Goal: Task Accomplishment & Management: Use online tool/utility

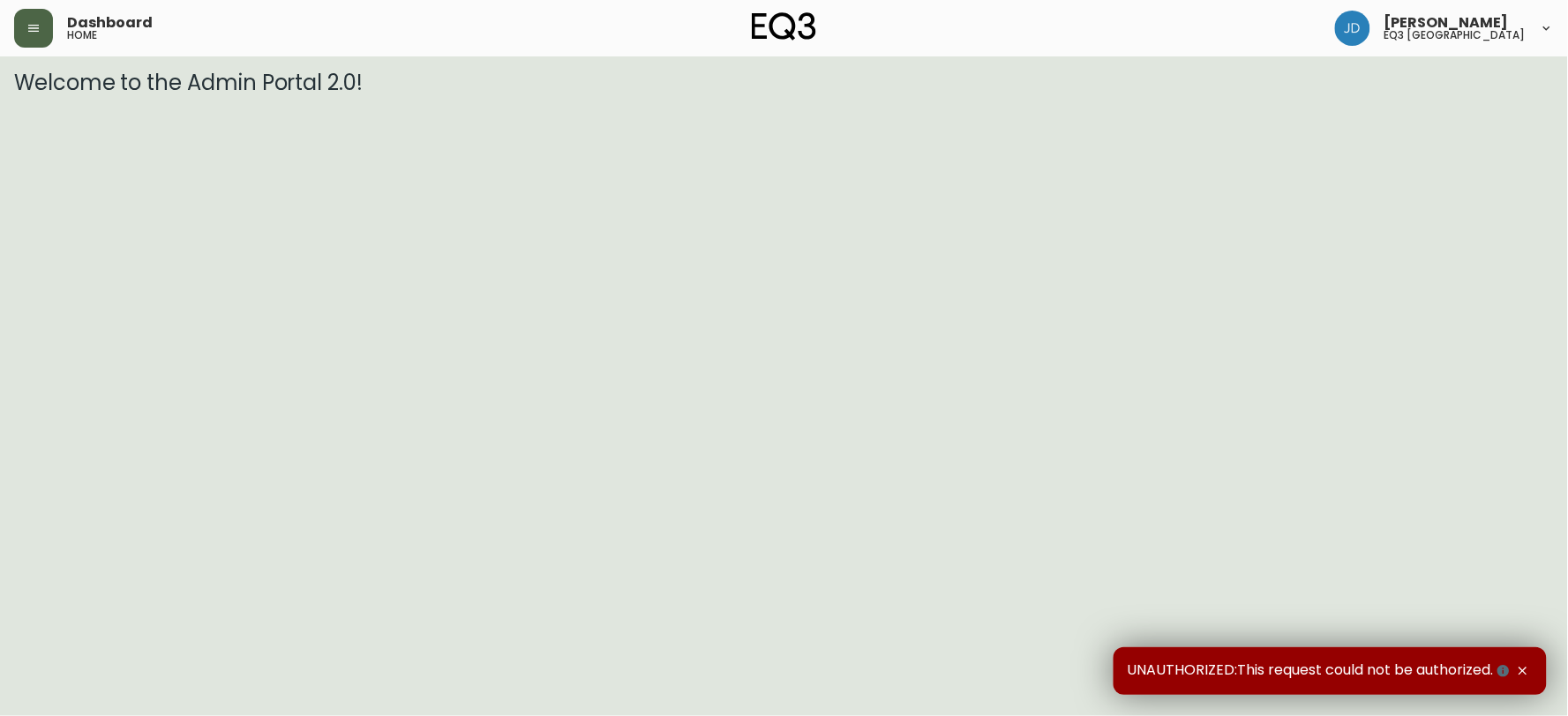
click at [37, 30] on icon "button" at bounding box center [33, 27] width 14 height 14
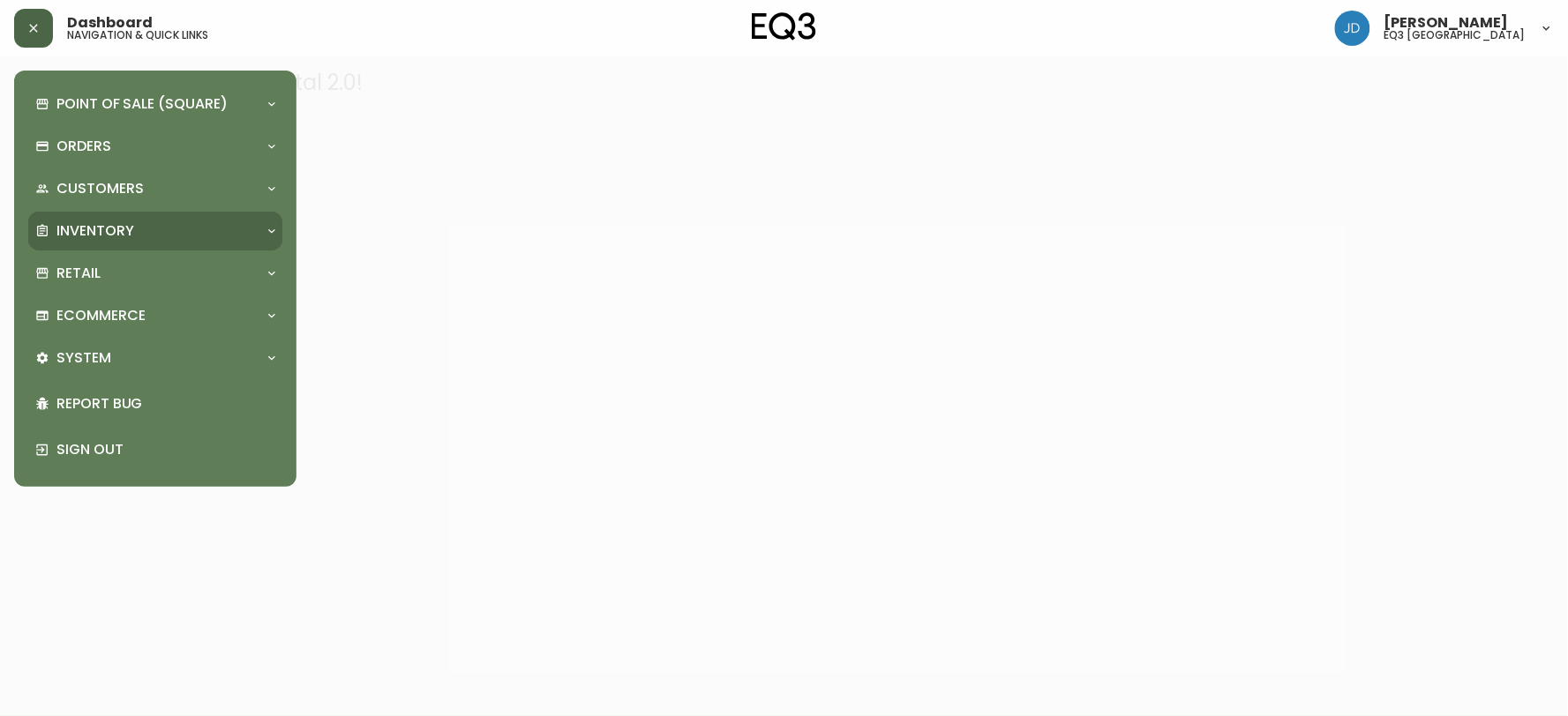
click at [109, 237] on p "Inventory" at bounding box center [95, 230] width 78 height 19
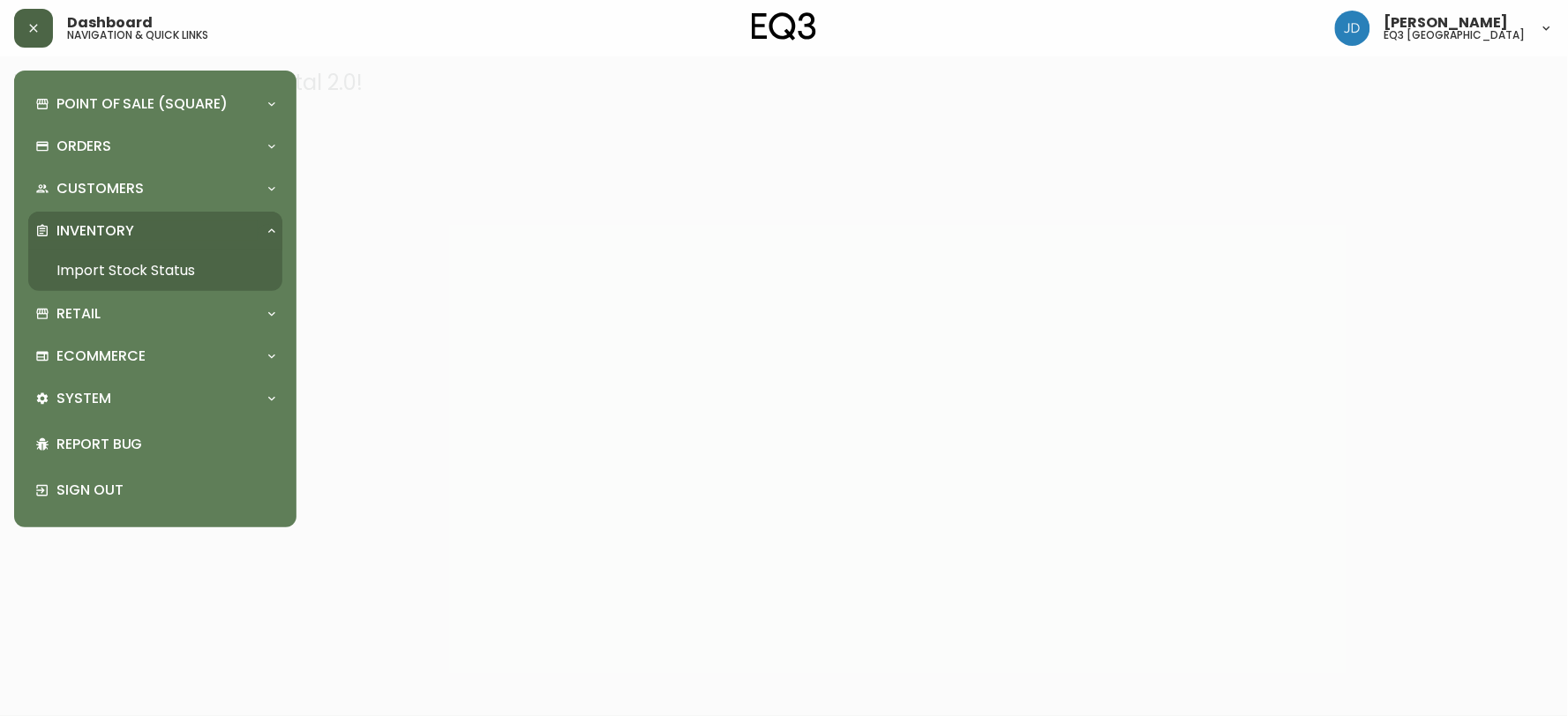
click at [122, 275] on link "Import Stock Status" at bounding box center [156, 271] width 254 height 40
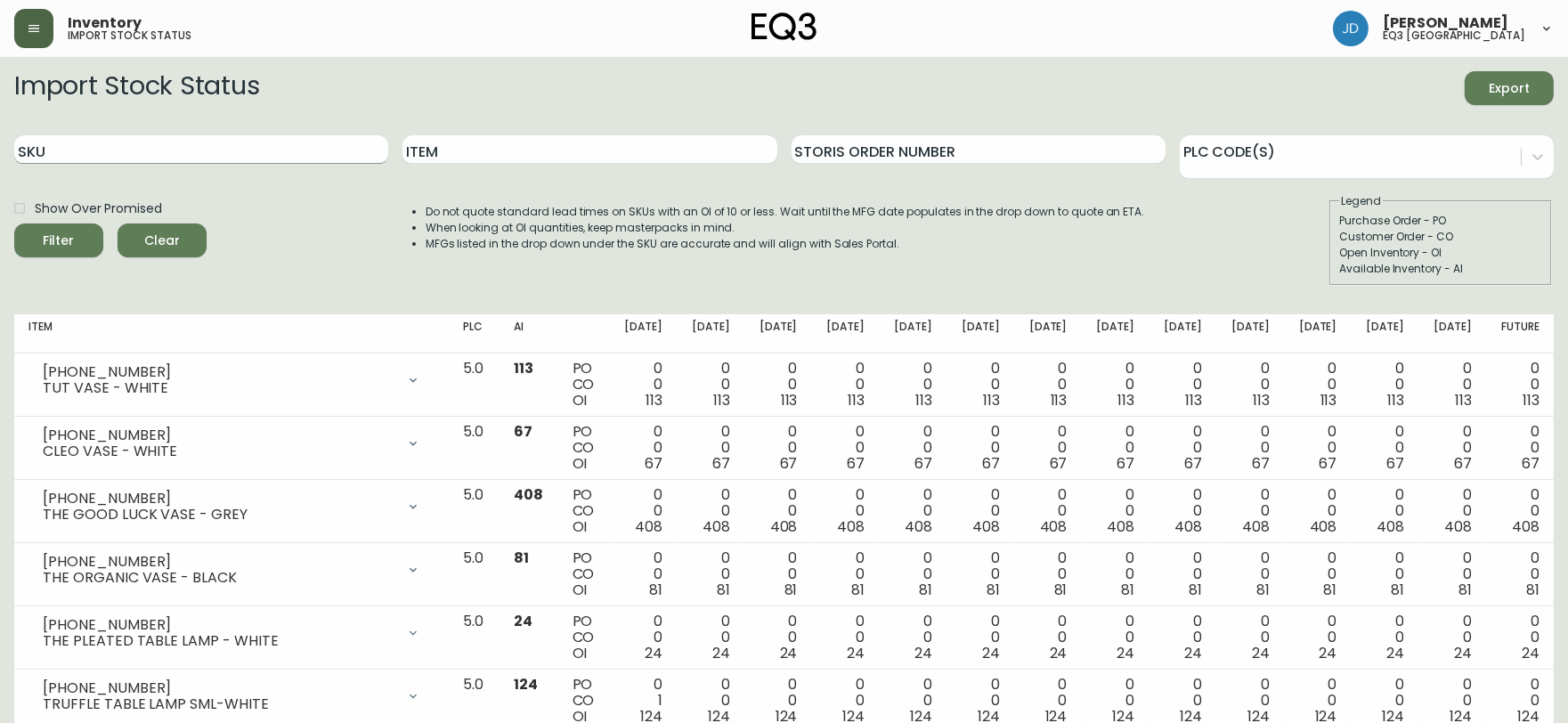
click at [313, 151] on input "SKU" at bounding box center [200, 150] width 374 height 29
paste input "[PHONE_NUMBER]"
click at [14, 223] on button "Filter" at bounding box center [58, 240] width 89 height 34
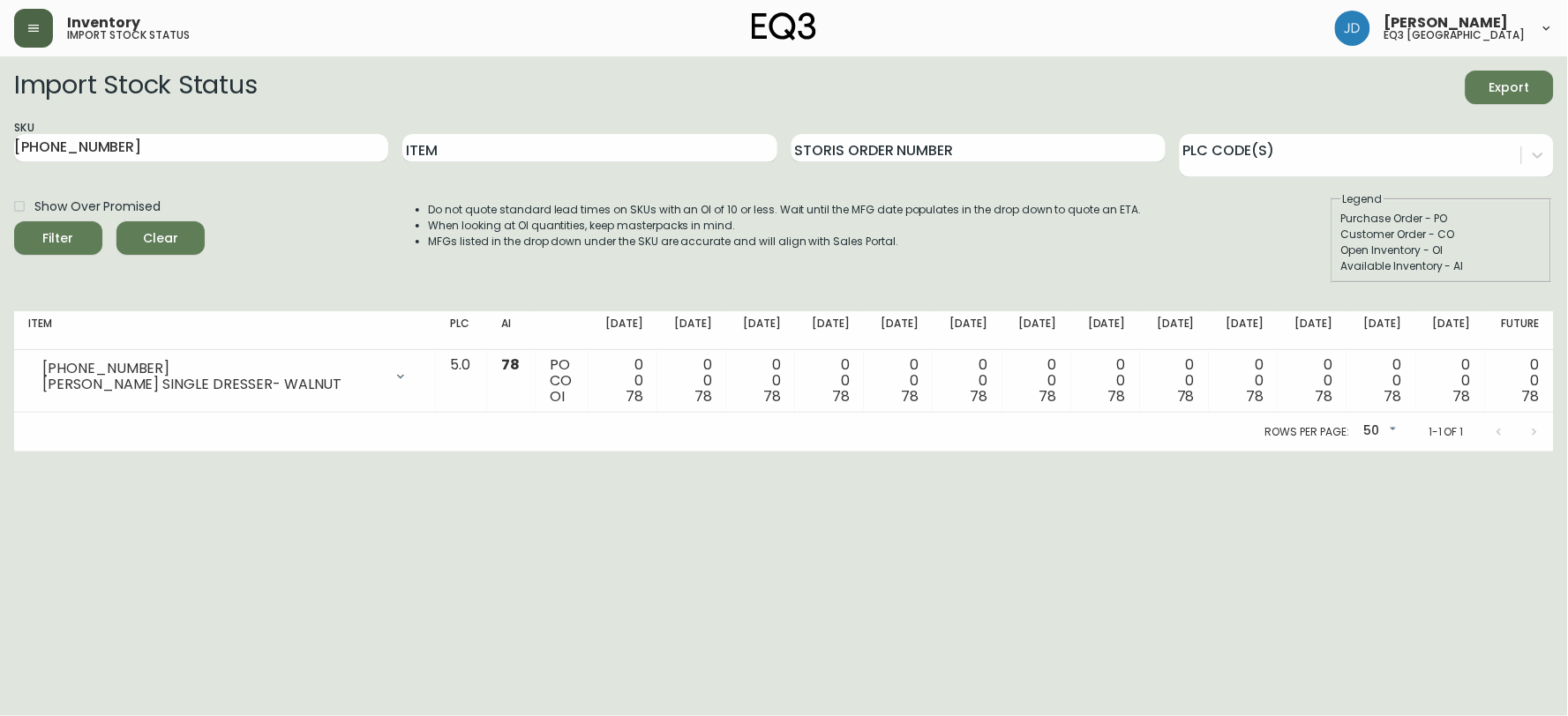
drag, startPoint x: 284, startPoint y: 129, endPoint x: 0, endPoint y: 171, distance: 287.1
click at [0, 171] on main "Import Stock Status Export SKU [PHONE_NUMBER] Item Storis Order Number PLC Code…" at bounding box center [784, 254] width 1568 height 395
click at [122, 142] on input "[PHONE_NUMBER]" at bounding box center [200, 148] width 374 height 28
type input "7"
paste input "[PHONE_NUMBER]"
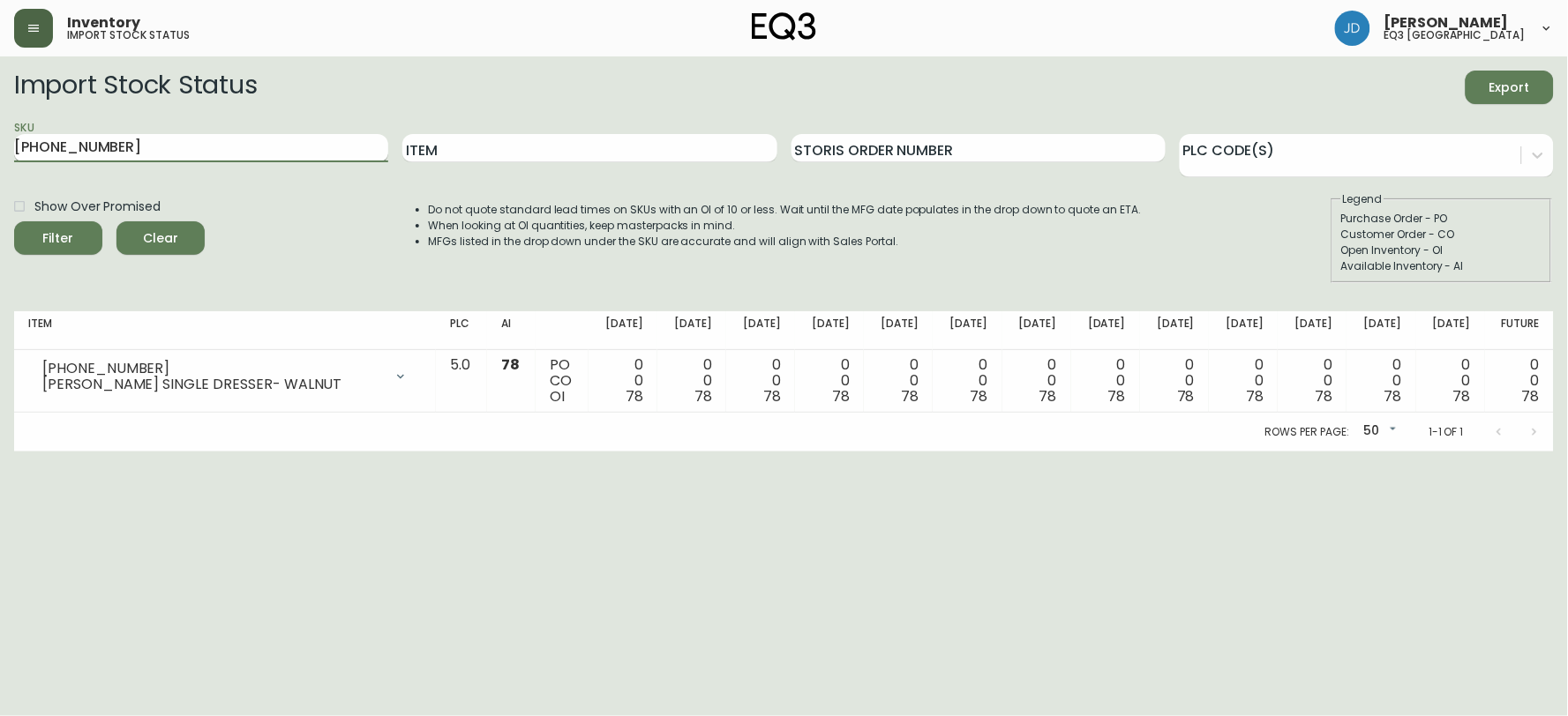
click at [14, 221] on button "Filter" at bounding box center [58, 238] width 88 height 34
drag, startPoint x: 237, startPoint y: 145, endPoint x: 0, endPoint y: 155, distance: 237.2
click at [0, 155] on main "Import Stock Status Export SKU [PHONE_NUMBER] Item Storis Order Number PLC Code…" at bounding box center [784, 254] width 1568 height 395
paste input "32"
click at [14, 221] on button "Filter" at bounding box center [58, 238] width 88 height 34
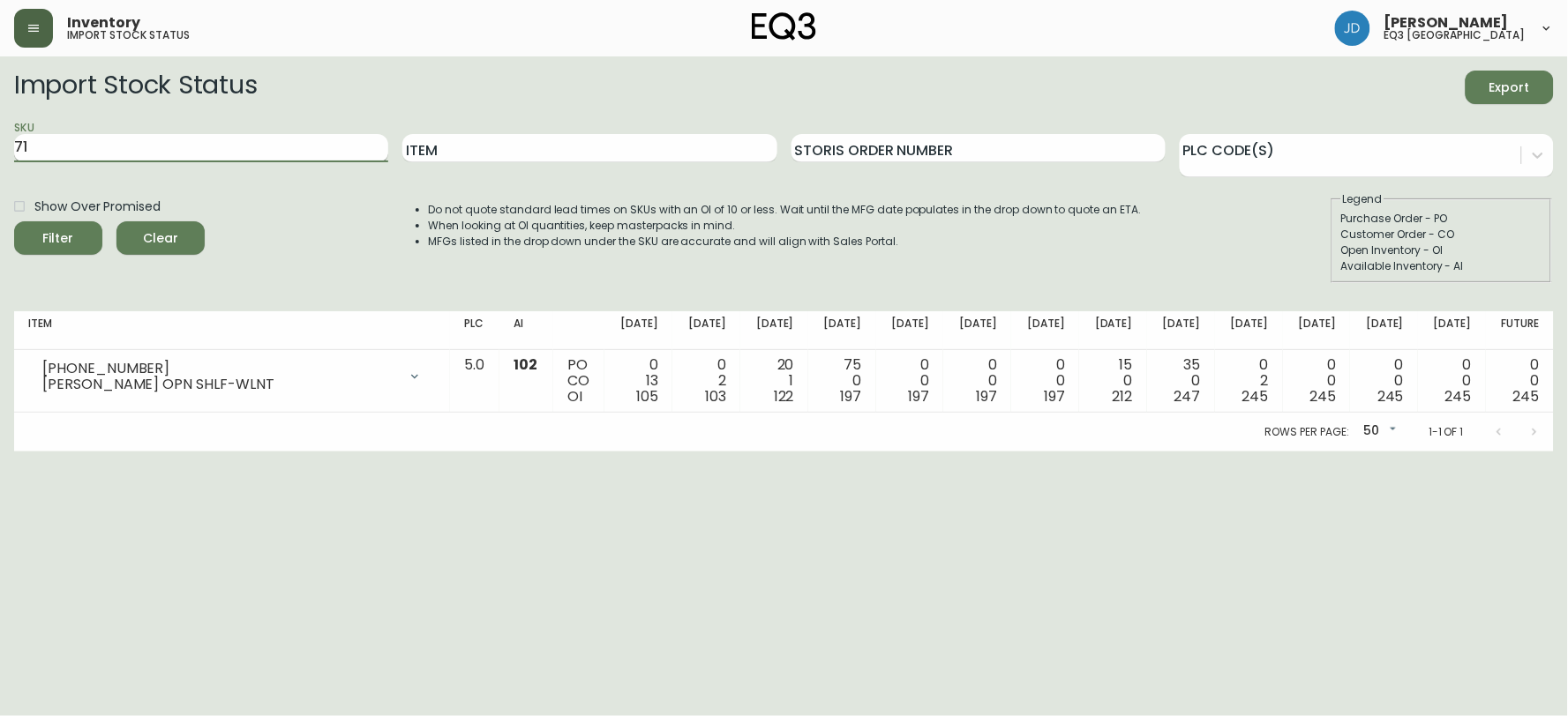
type input "7"
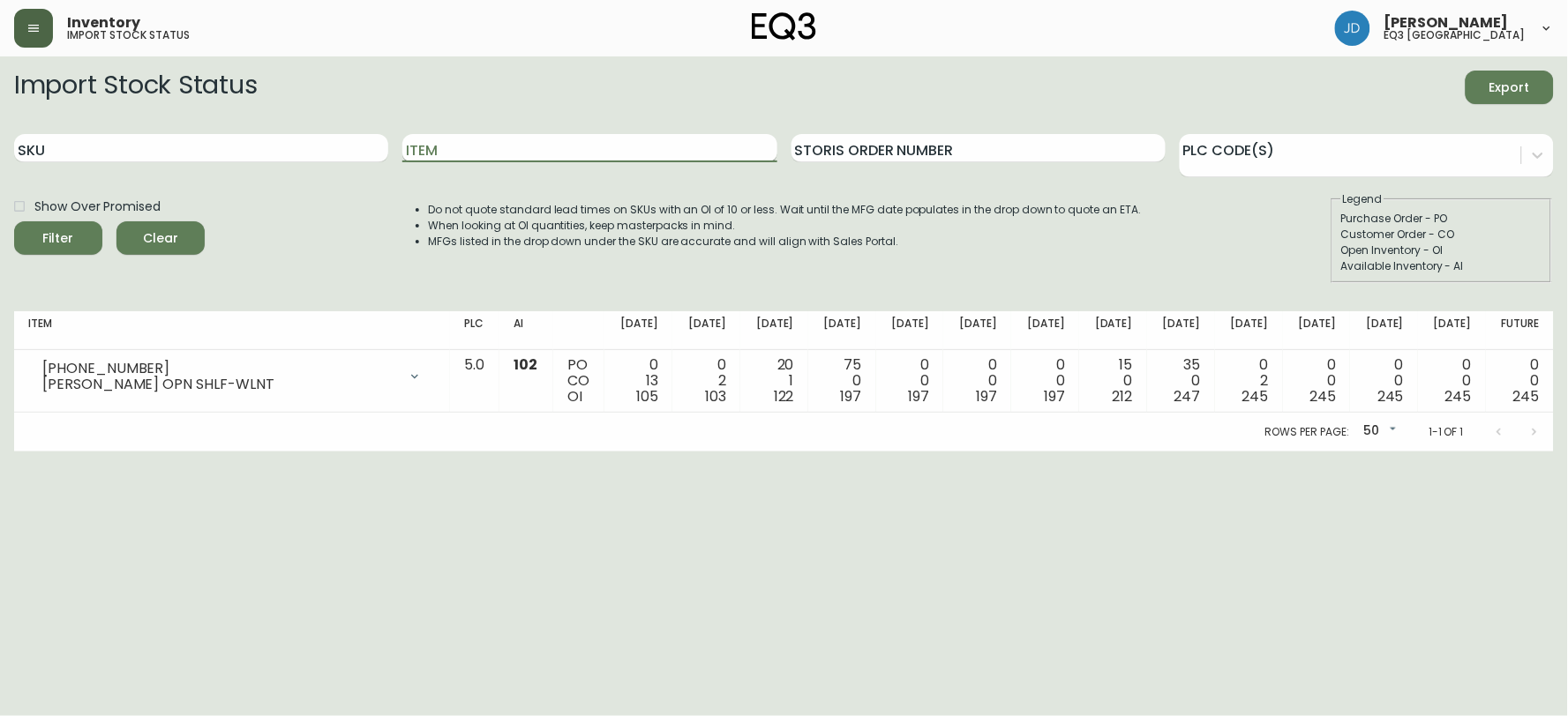
click at [473, 156] on input "Item" at bounding box center [589, 148] width 374 height 28
type input "EMBER"
click at [14, 221] on button "Filter" at bounding box center [58, 238] width 88 height 34
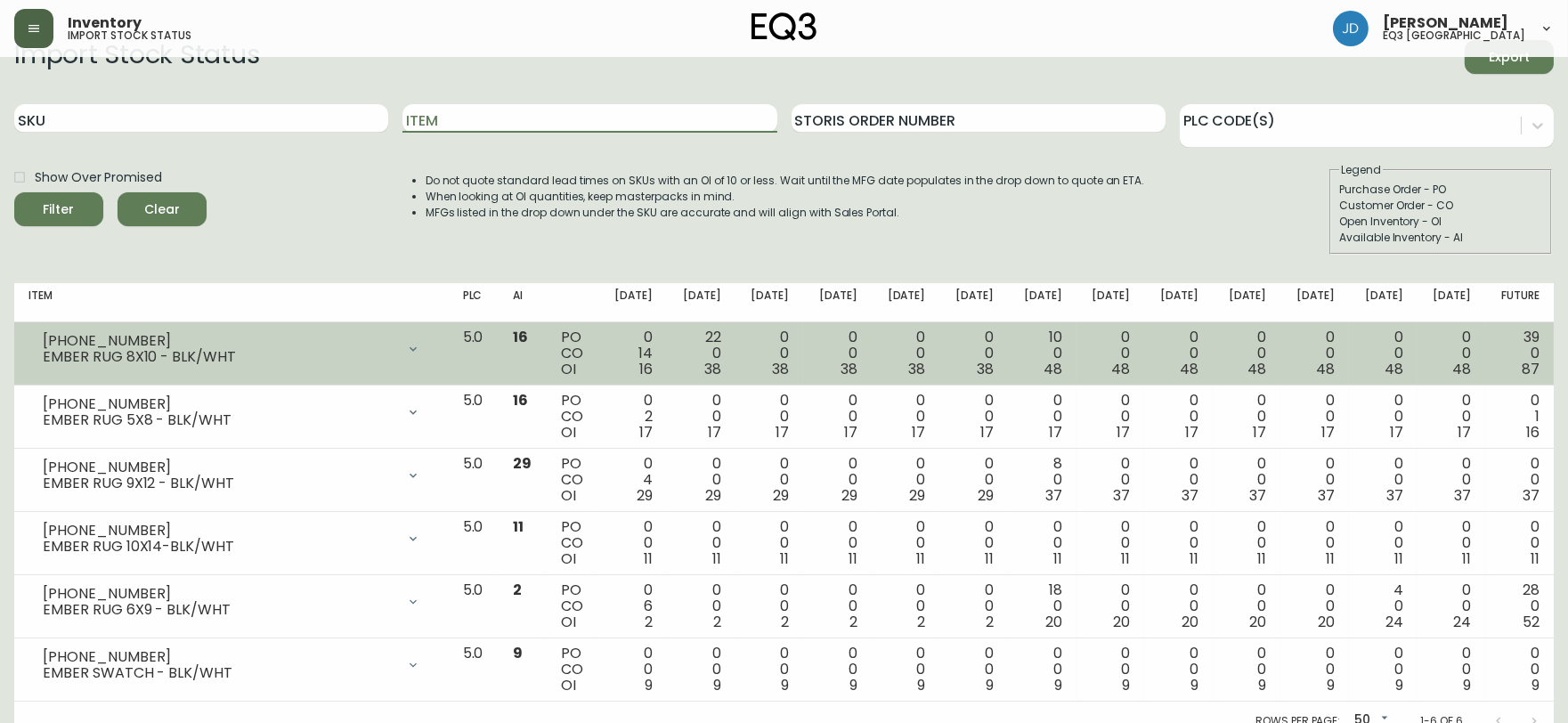
scroll to position [48, 0]
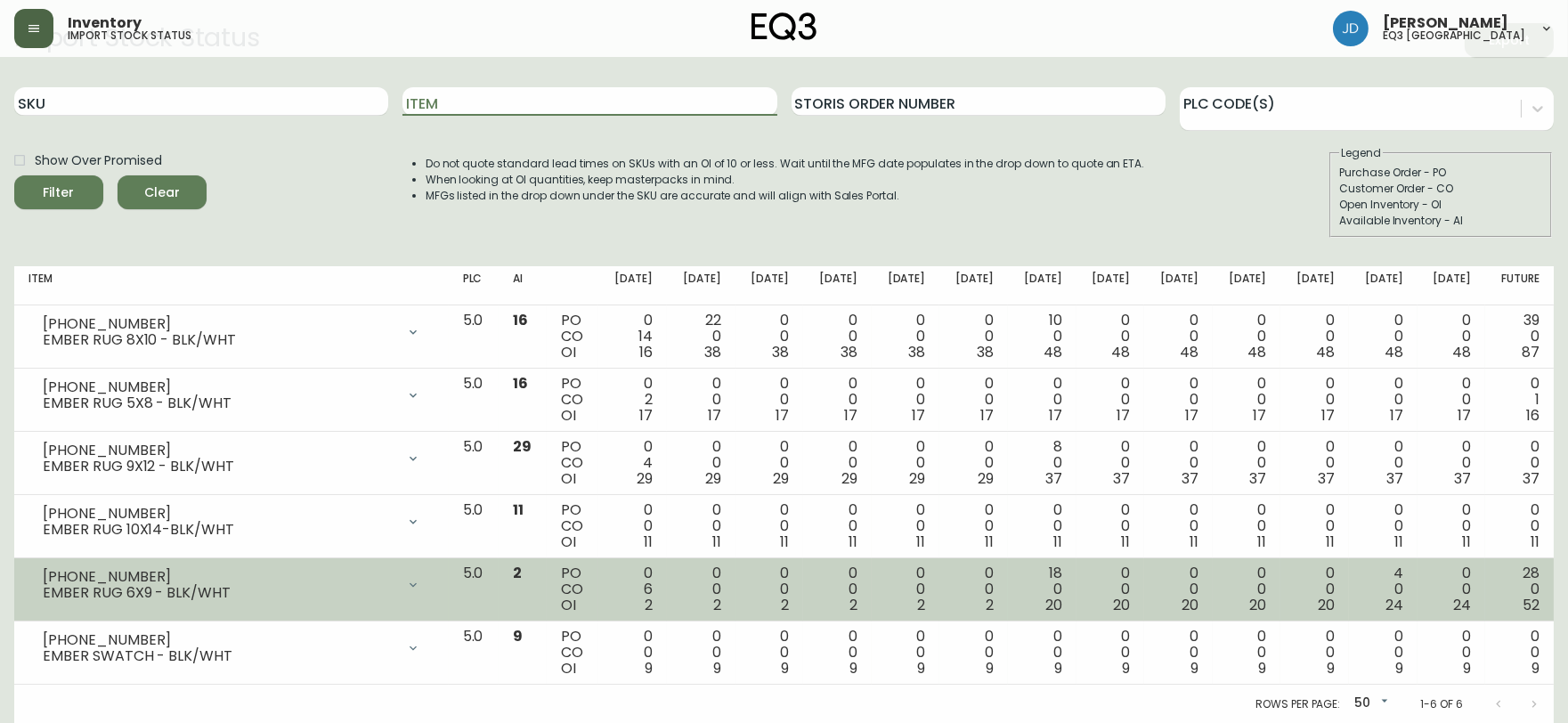
click at [253, 579] on div "[PHONE_NUMBER]" at bounding box center [219, 576] width 353 height 16
click at [258, 588] on div "EMBER RUG 6X9 - BLK/WHT" at bounding box center [219, 593] width 353 height 16
click at [420, 583] on icon at bounding box center [413, 584] width 14 height 14
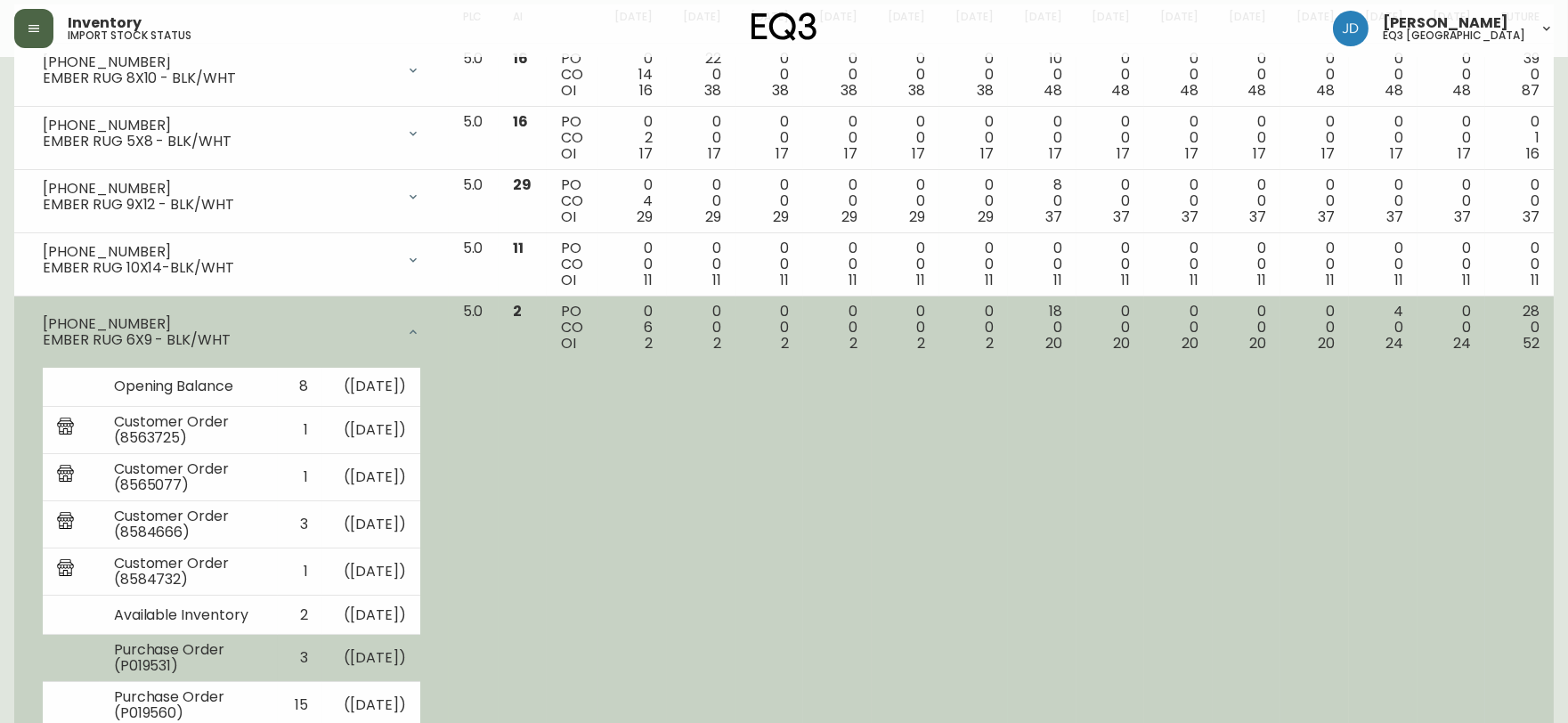
scroll to position [344, 0]
